Goal: Check status

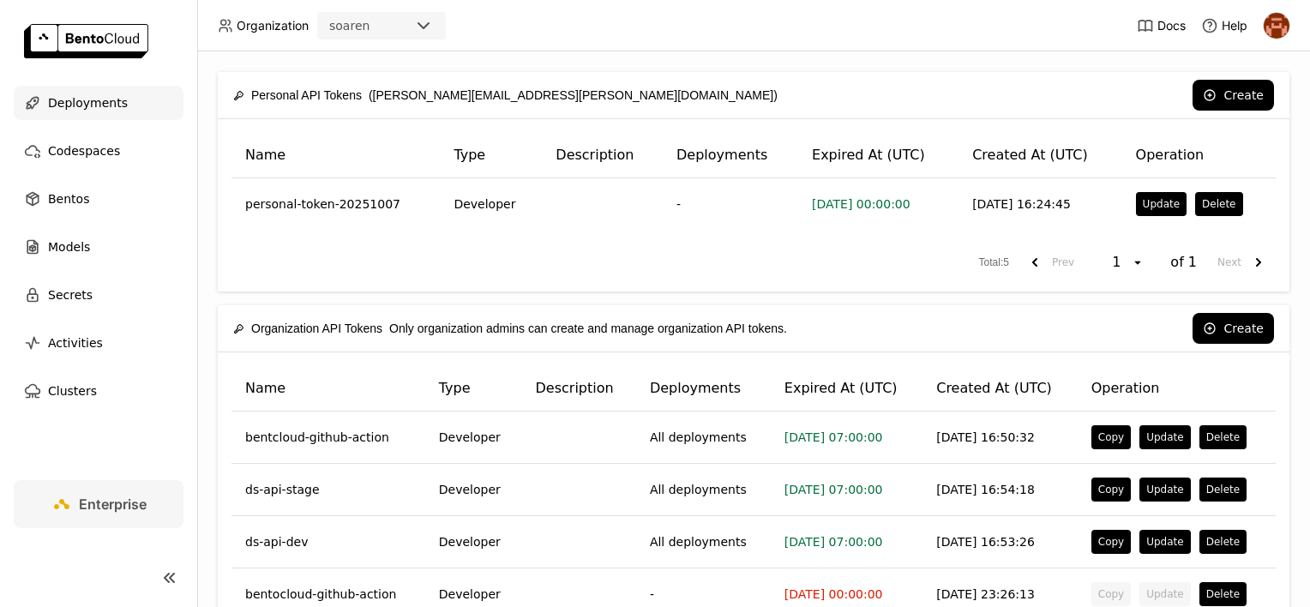
click at [99, 100] on span "Deployments" at bounding box center [88, 103] width 80 height 21
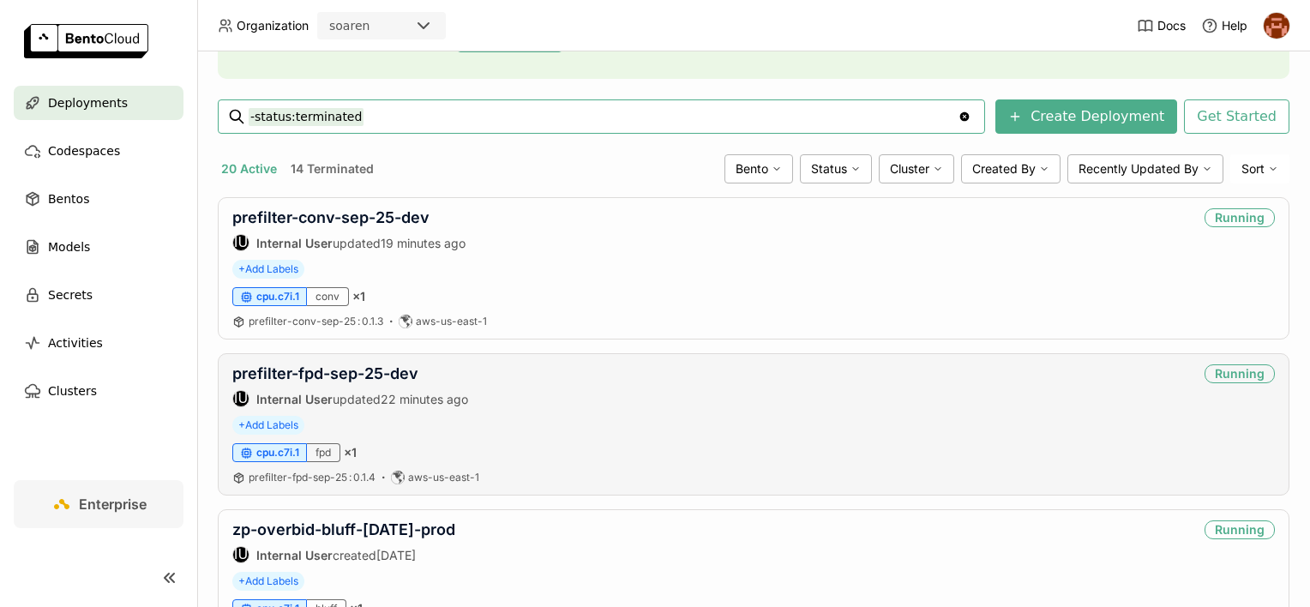
scroll to position [257, 0]
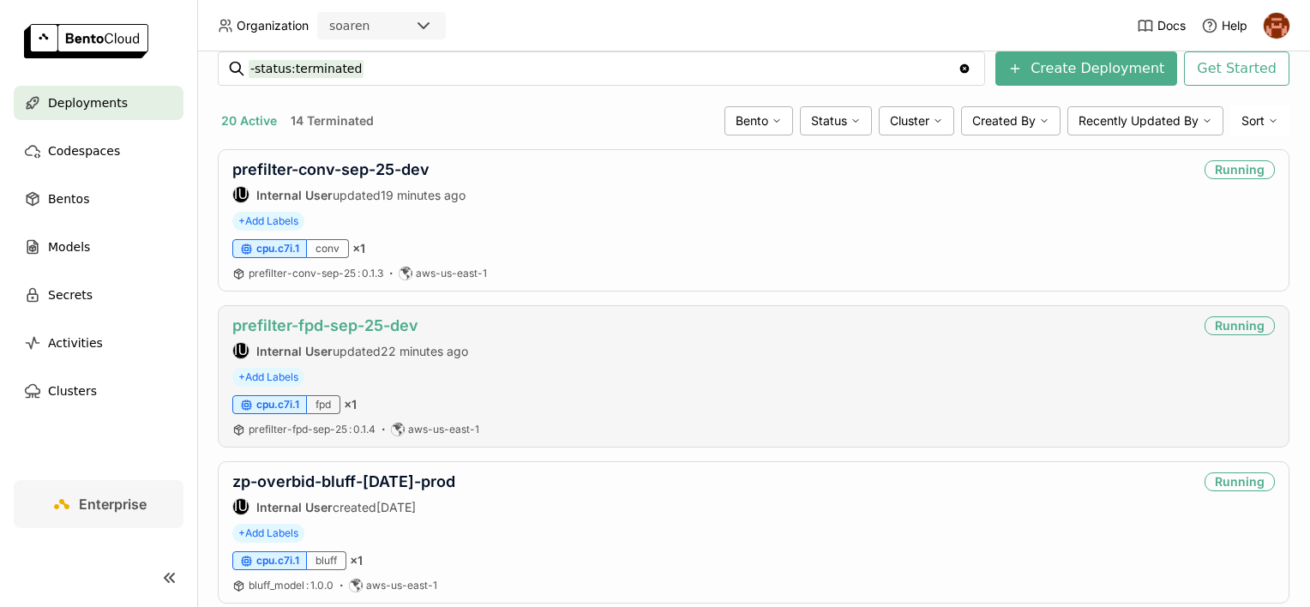
click at [356, 327] on link "prefilter-fpd-sep-25-dev" at bounding box center [325, 325] width 186 height 18
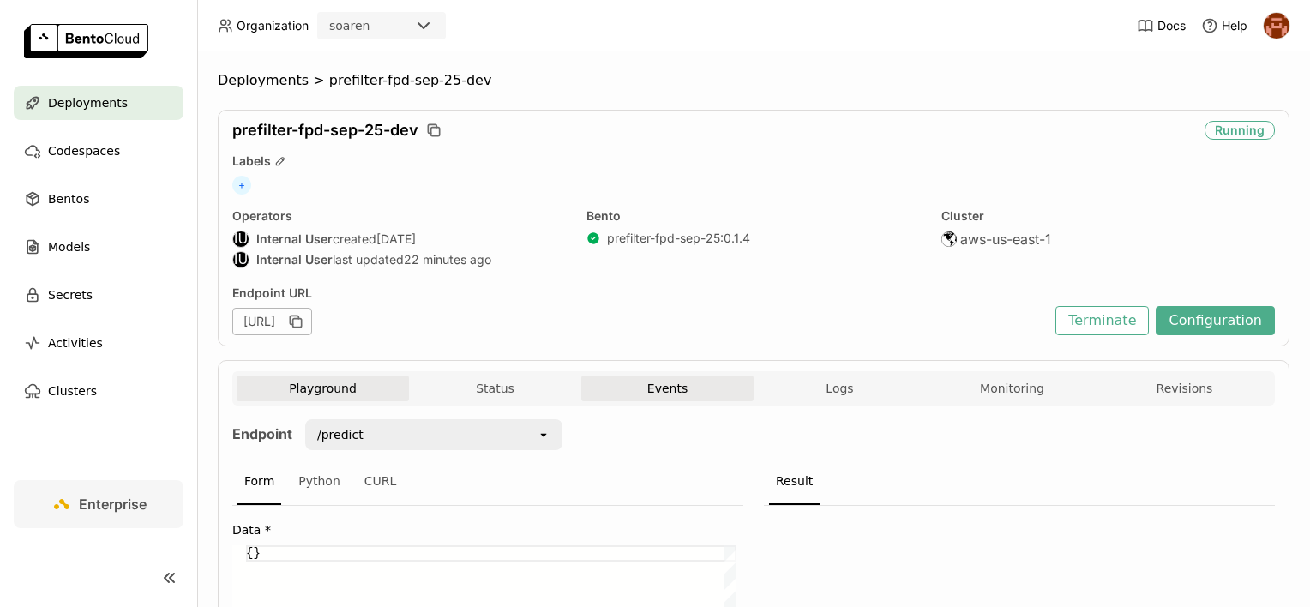
click at [638, 388] on button "Events" at bounding box center [667, 389] width 172 height 26
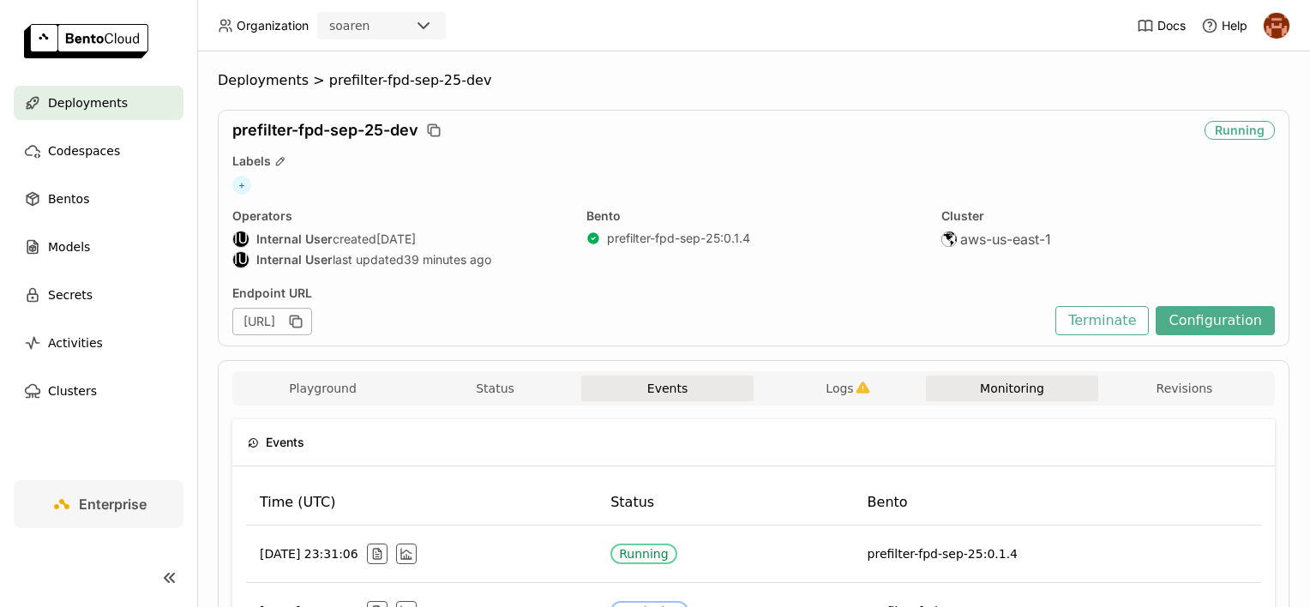
click at [958, 383] on button "Monitoring" at bounding box center [1012, 389] width 172 height 26
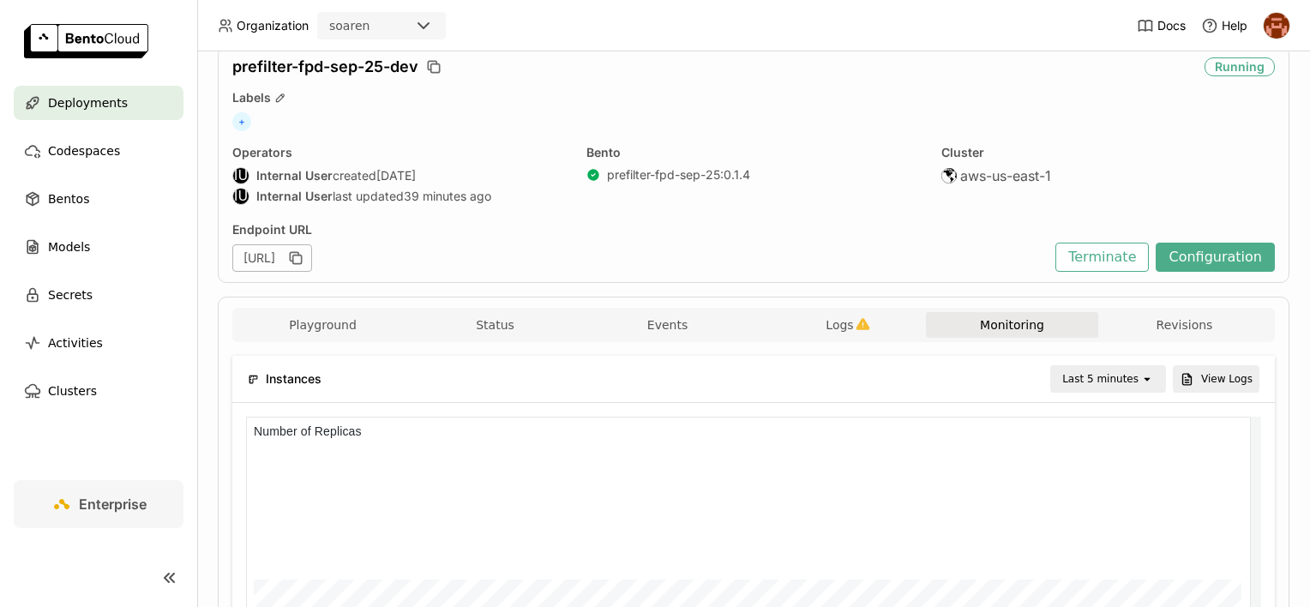
scroll to position [41, 0]
